Goal: Task Accomplishment & Management: Use online tool/utility

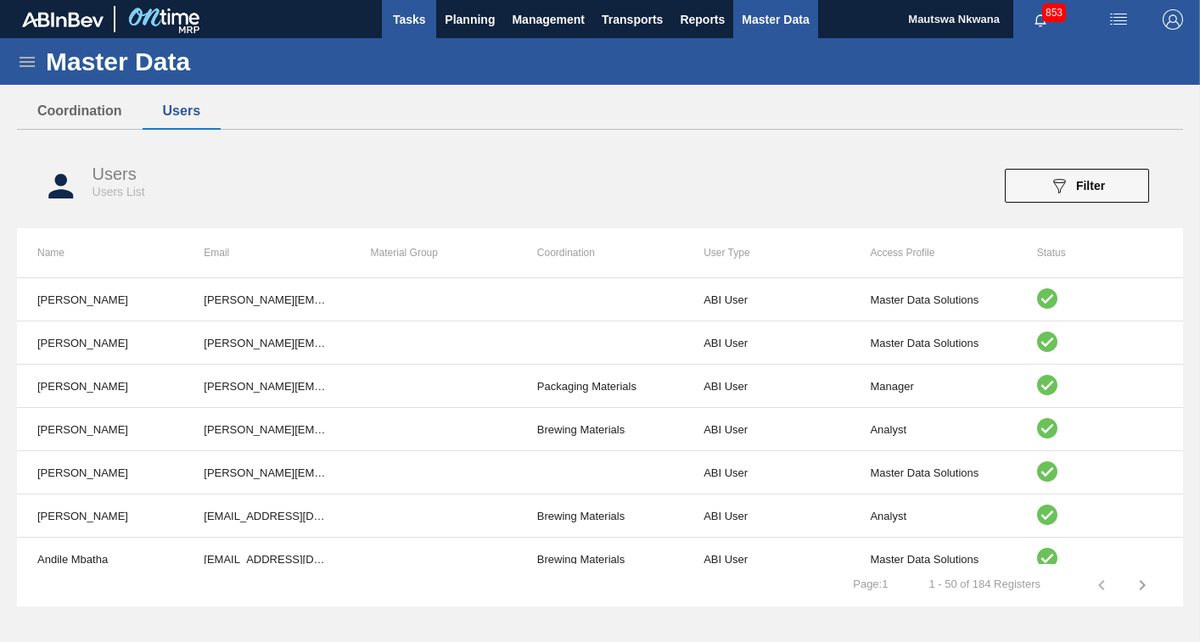
click at [420, 12] on span "Tasks" at bounding box center [408, 19] width 37 height 20
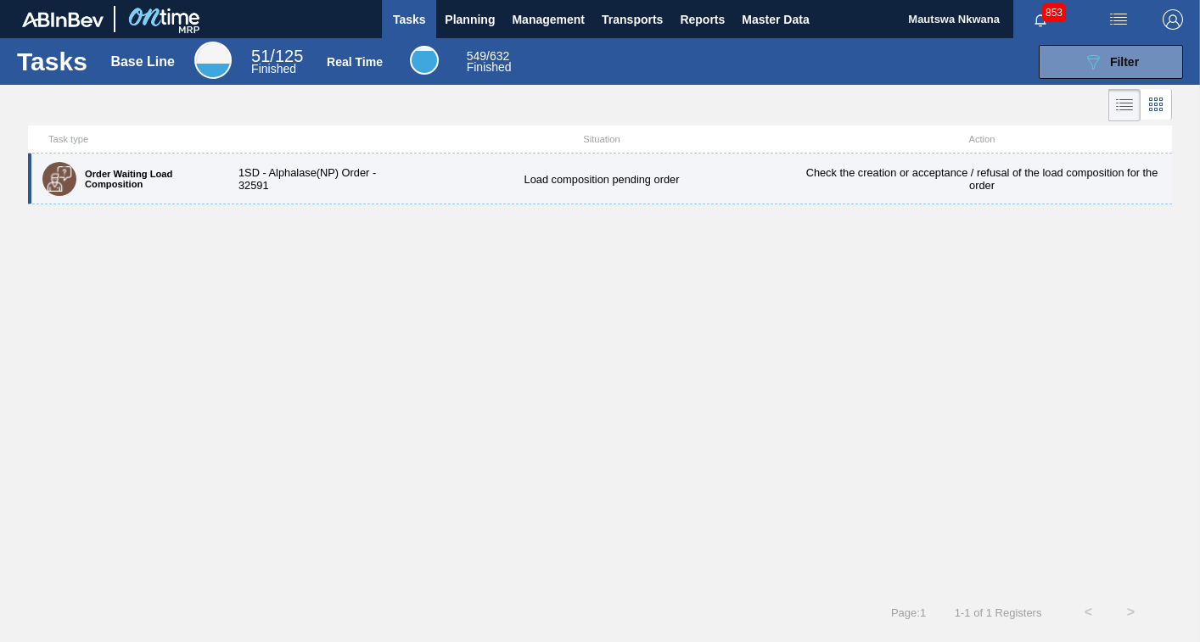
click at [117, 172] on label "Order Waiting Load Composition" at bounding box center [143, 179] width 134 height 20
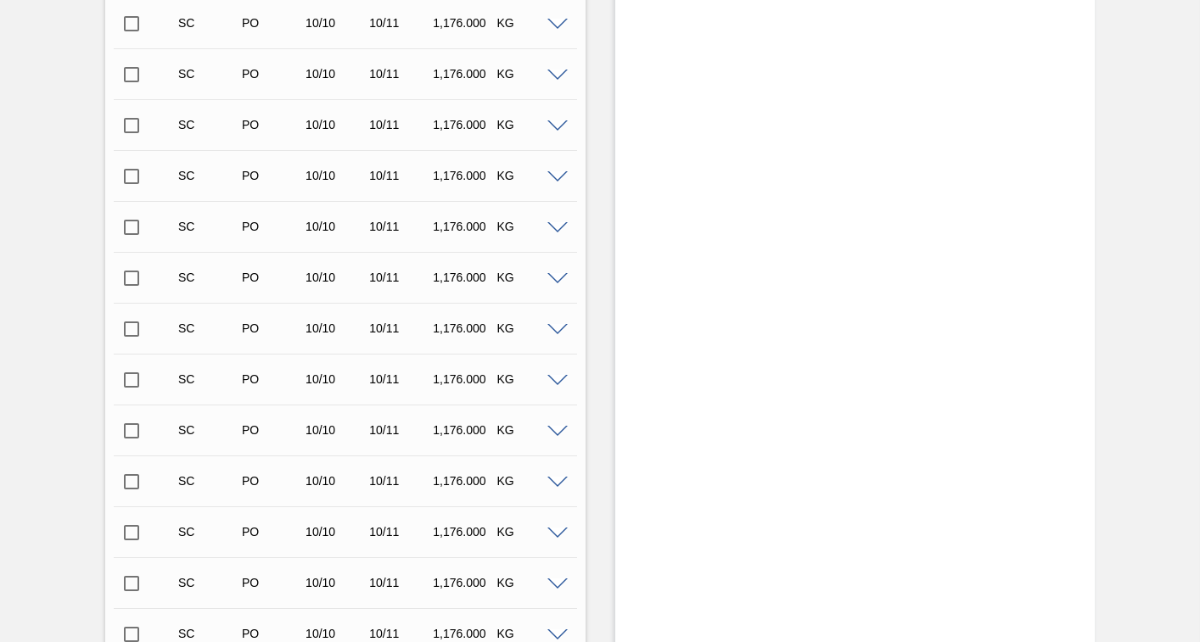
scroll to position [19701, 0]
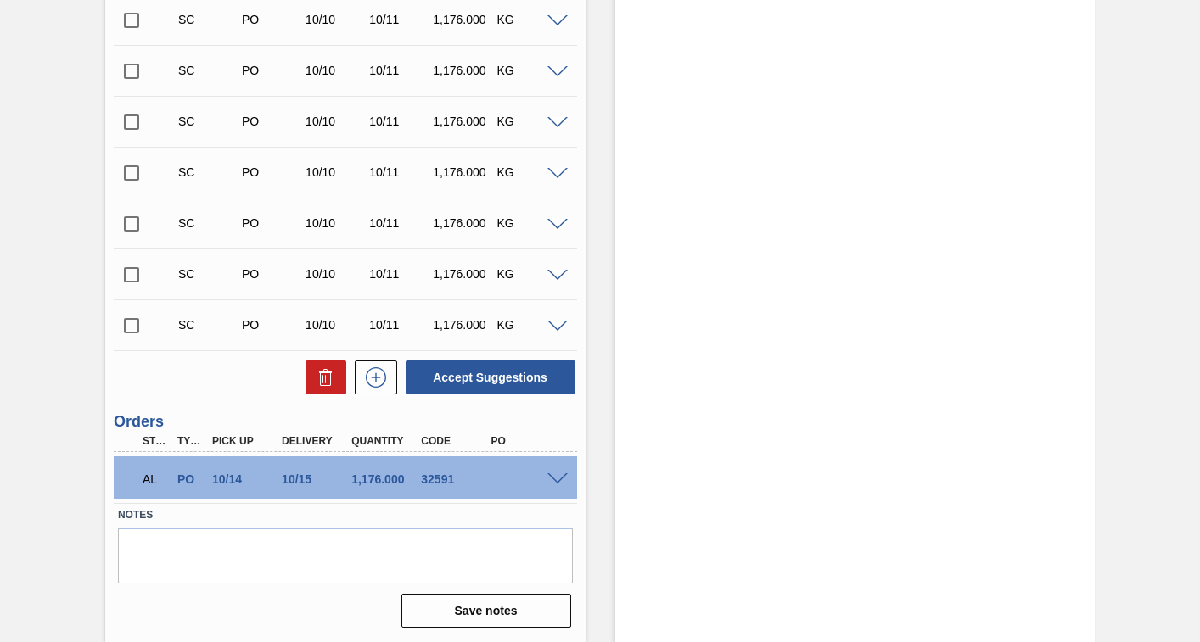
click at [558, 472] on div at bounding box center [560, 478] width 34 height 13
click at [556, 477] on span at bounding box center [557, 480] width 20 height 13
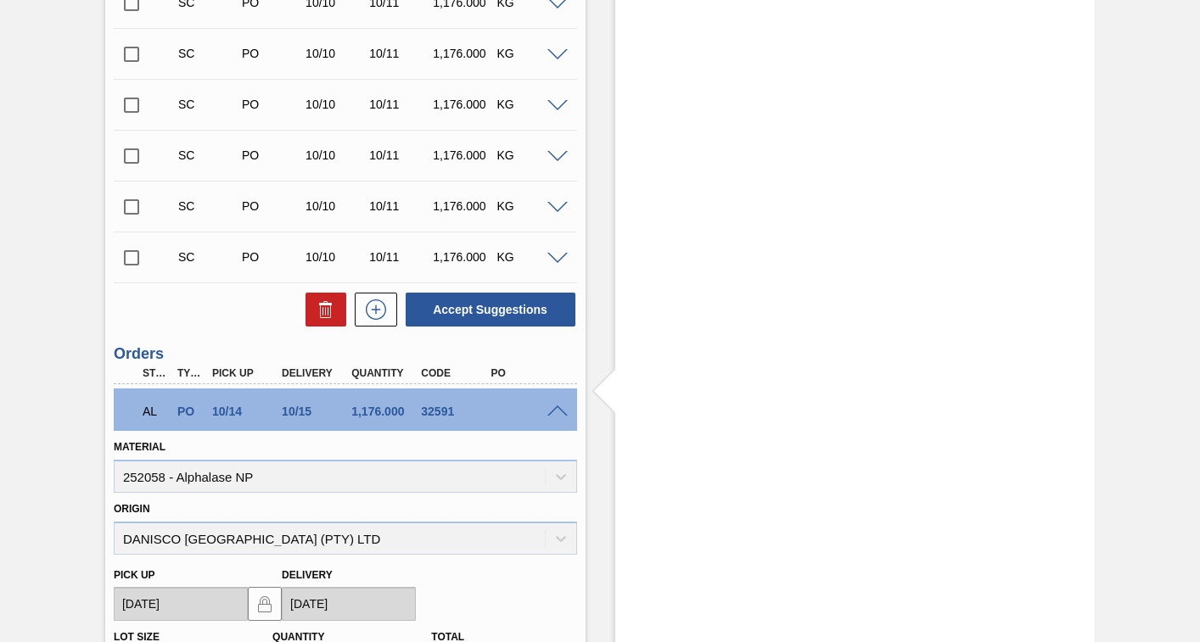
scroll to position [19858, 0]
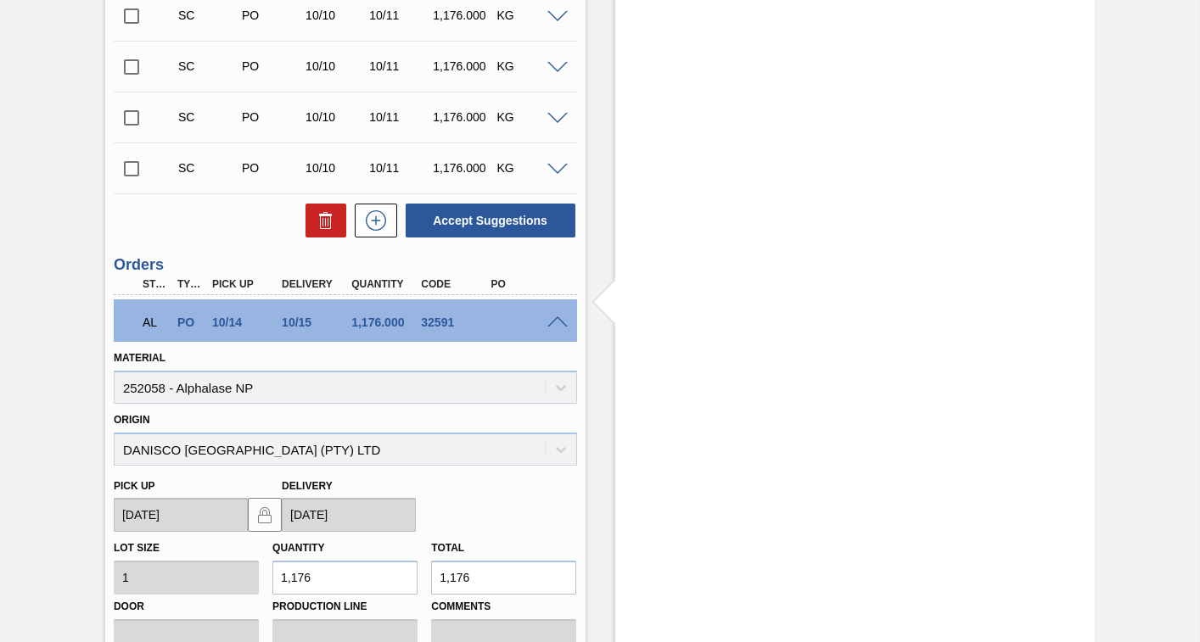
click at [552, 317] on span at bounding box center [557, 323] width 20 height 13
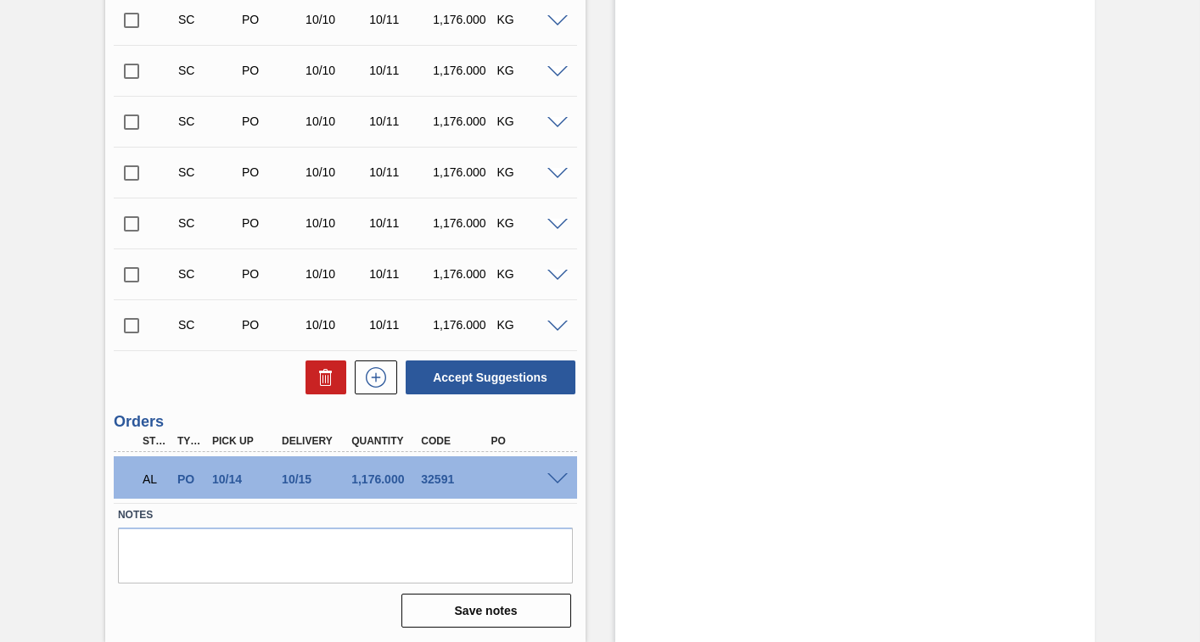
scroll to position [19701, 0]
click at [554, 475] on span at bounding box center [557, 480] width 20 height 13
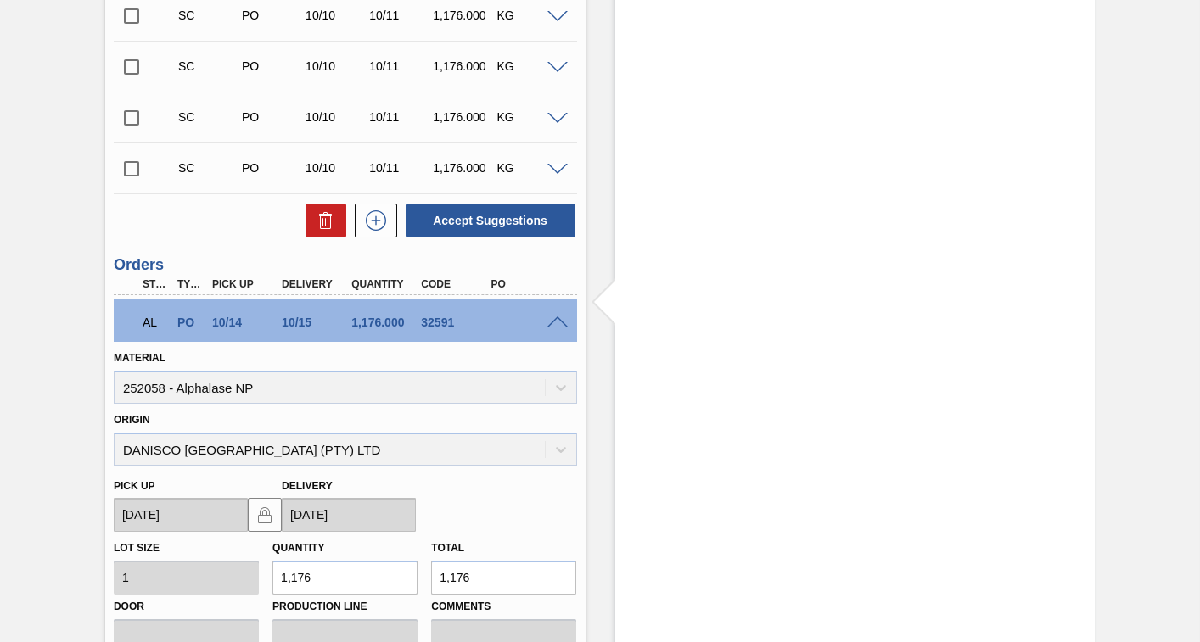
click at [551, 318] on span at bounding box center [557, 323] width 20 height 13
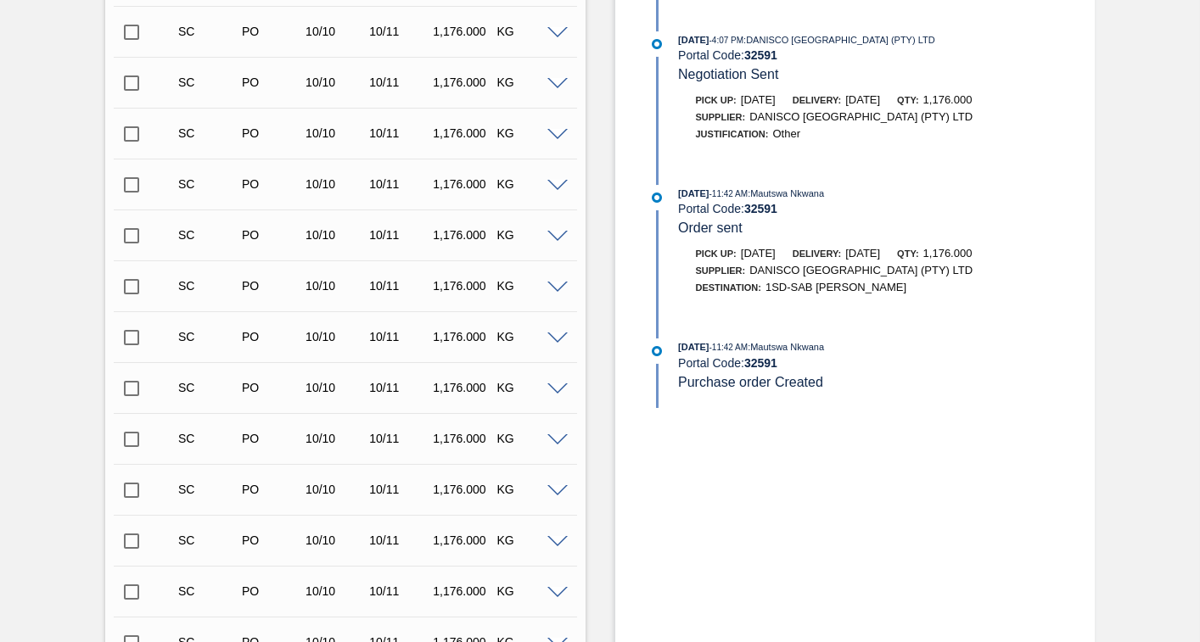
scroll to position [484, 0]
